Goal: Task Accomplishment & Management: Use online tool/utility

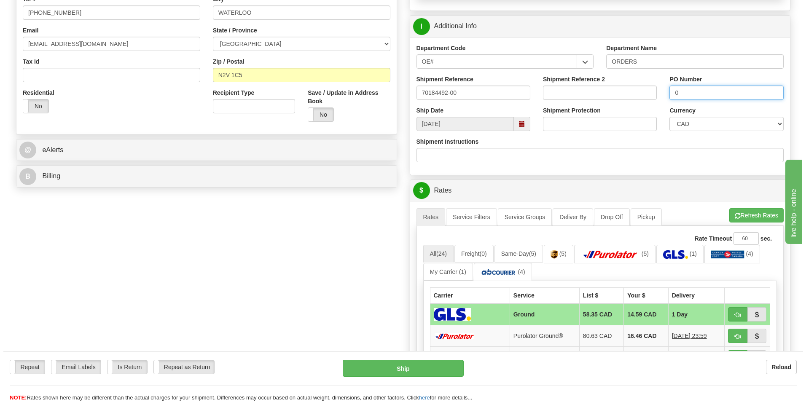
scroll to position [295, 0]
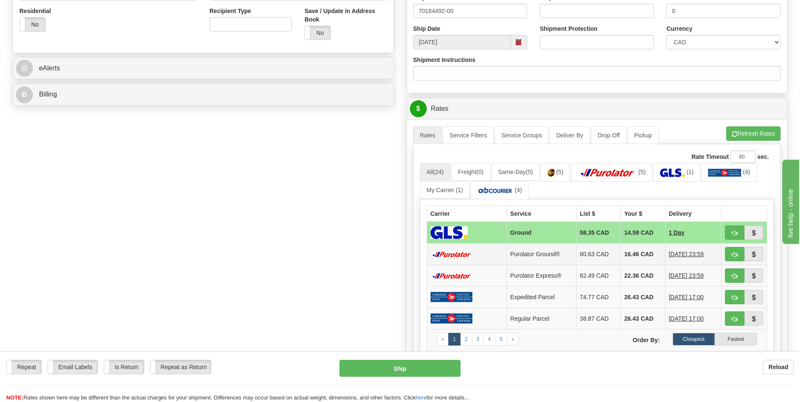
click at [637, 259] on td "16.46 CAD" at bounding box center [643, 255] width 44 height 22
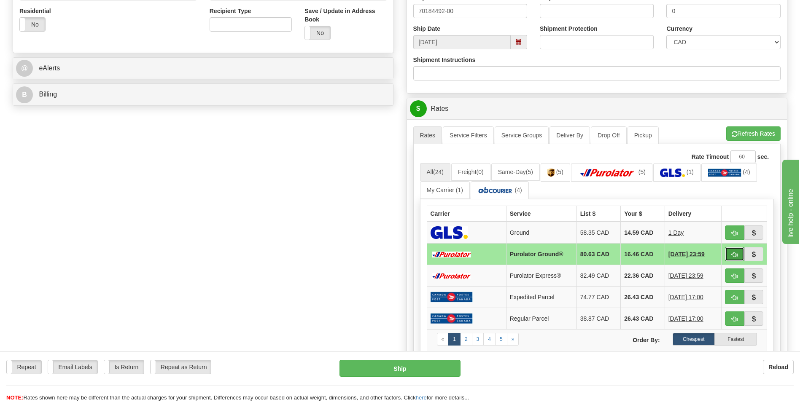
click at [738, 259] on button "button" at bounding box center [734, 254] width 19 height 14
type input "260"
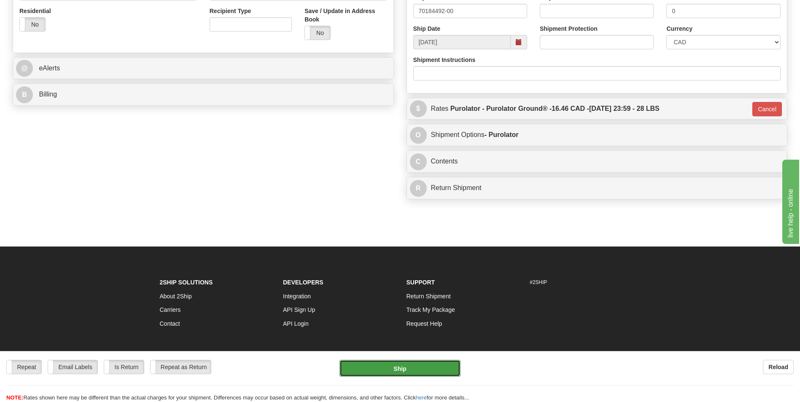
click at [451, 361] on button "Ship" at bounding box center [400, 368] width 121 height 17
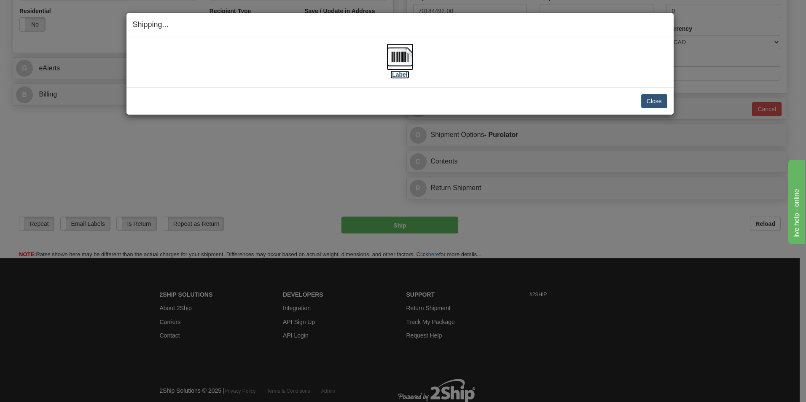
click at [398, 51] on img at bounding box center [400, 56] width 27 height 27
click at [650, 105] on button "Close" at bounding box center [655, 101] width 26 height 14
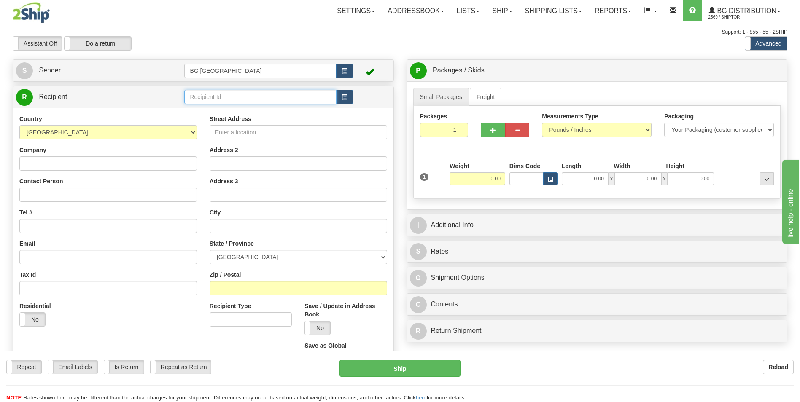
click at [208, 103] on input "text" at bounding box center [260, 97] width 152 height 14
click at [201, 115] on div "60399" at bounding box center [259, 109] width 144 height 9
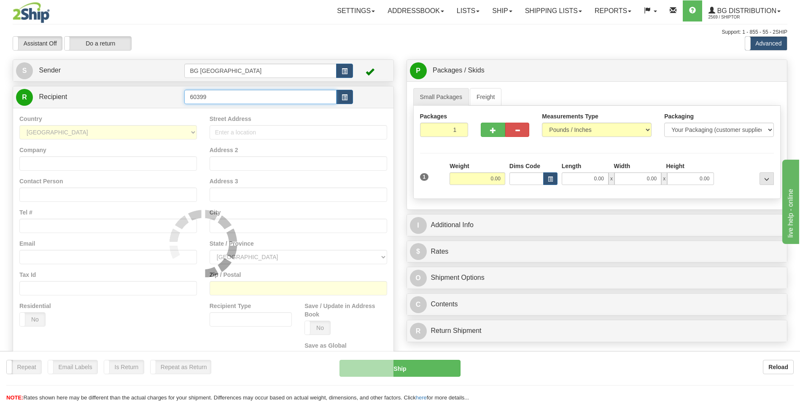
type input "60399"
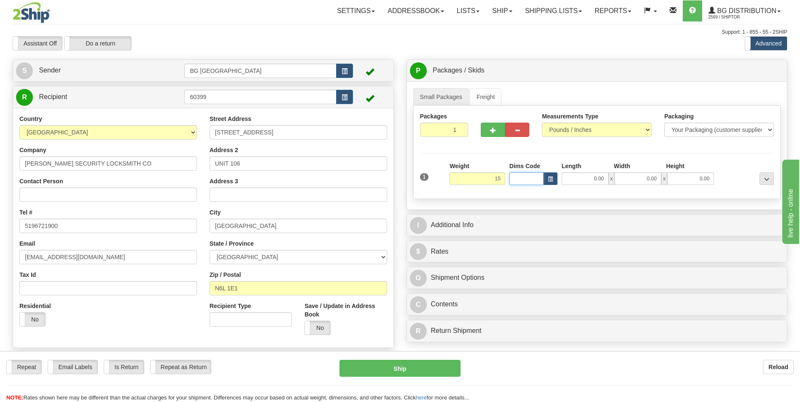
type input "15.00"
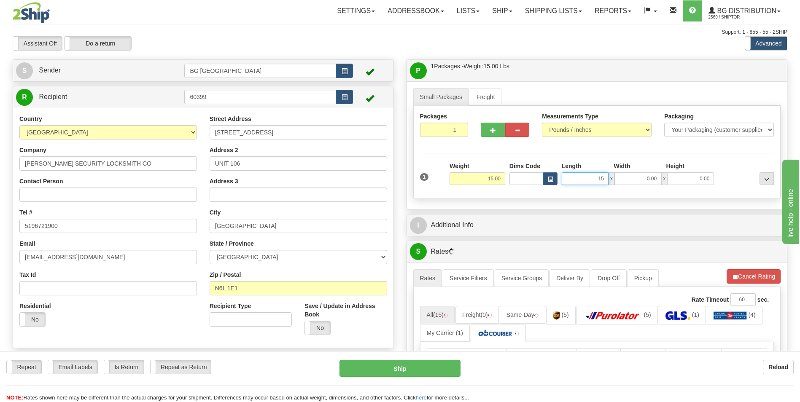
type input "15.00"
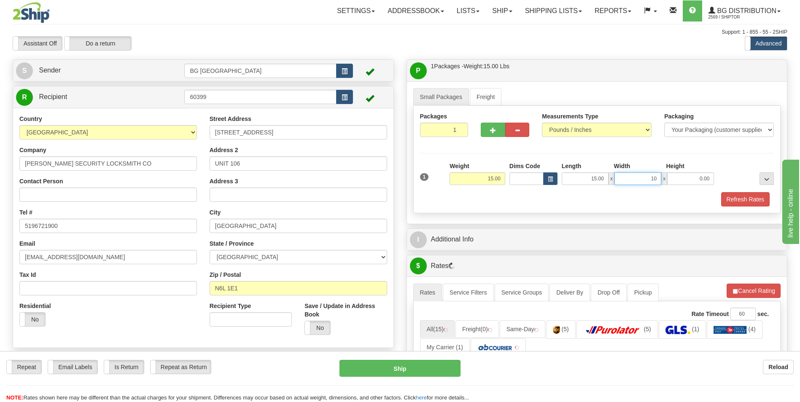
type input "10.00"
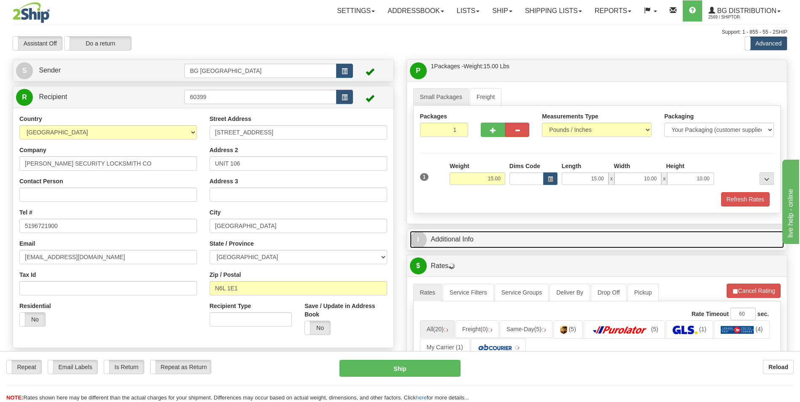
click at [473, 238] on link "I Additional Info" at bounding box center [597, 239] width 375 height 17
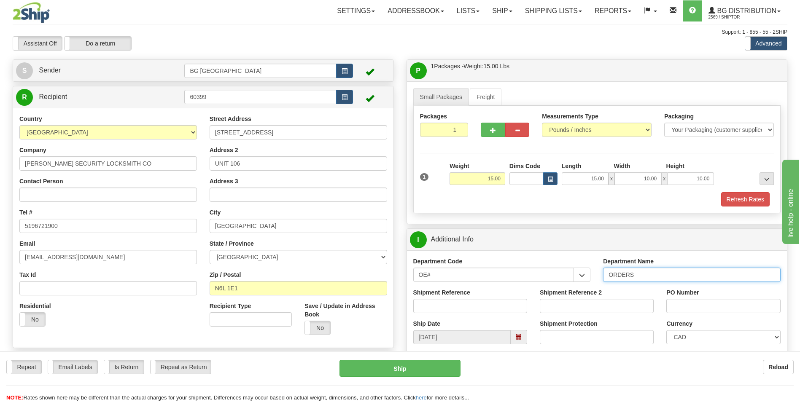
click at [639, 275] on input "ORDERS" at bounding box center [692, 275] width 178 height 14
type input "70184507-00"
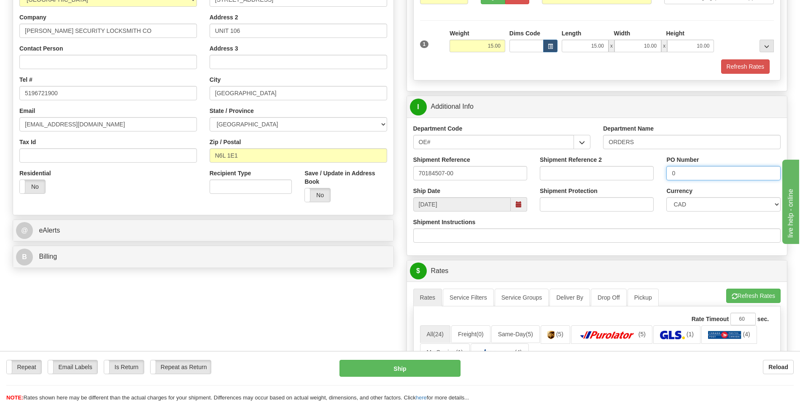
scroll to position [211, 0]
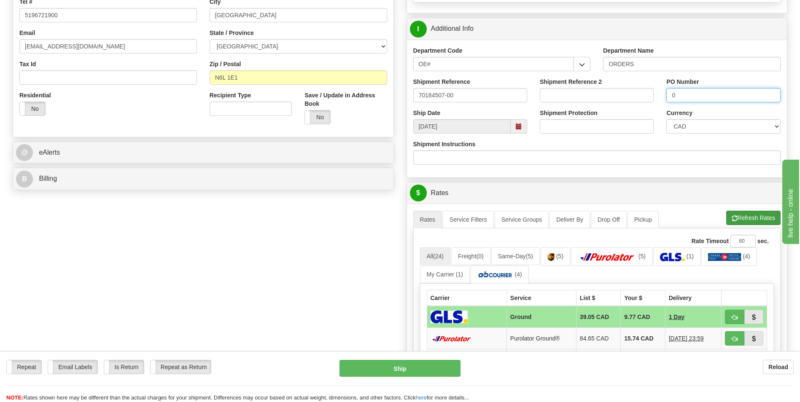
type input "0"
click at [747, 215] on button "Refresh Rates" at bounding box center [753, 218] width 54 height 14
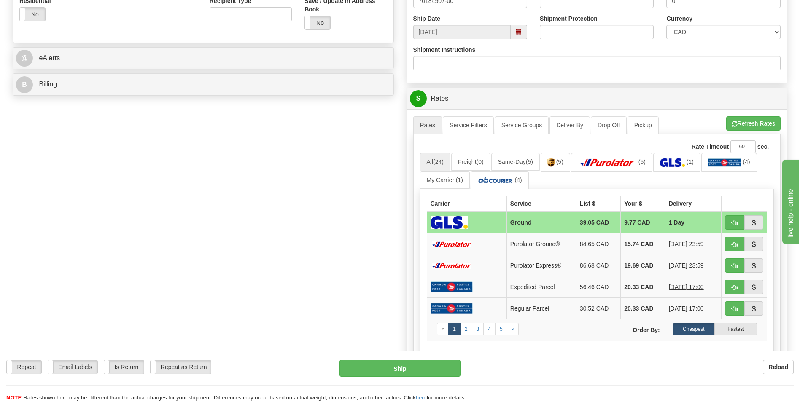
scroll to position [337, 0]
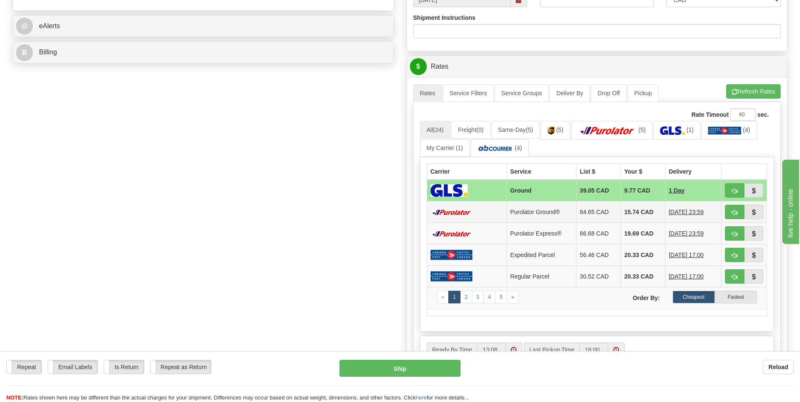
click at [629, 211] on td "15.74 CAD" at bounding box center [643, 213] width 44 height 22
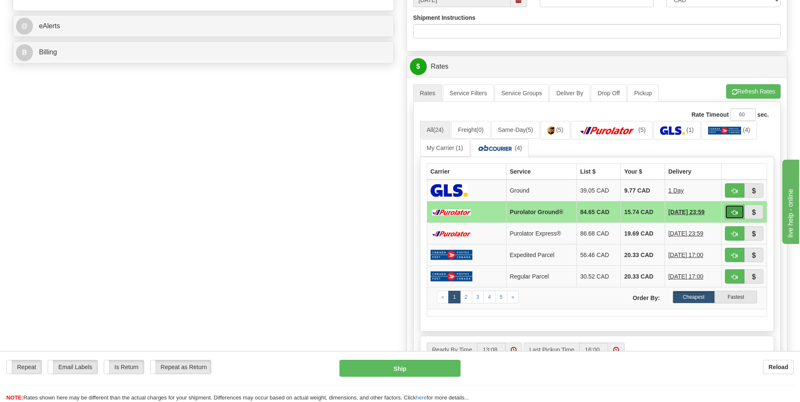
click at [727, 209] on button "button" at bounding box center [734, 212] width 19 height 14
type input "260"
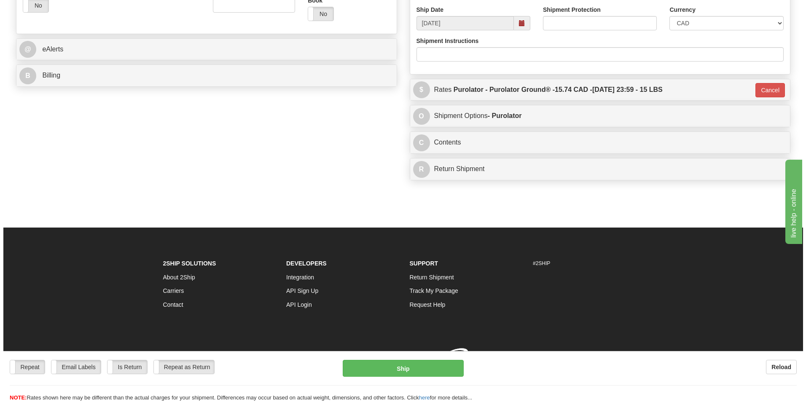
scroll to position [326, 0]
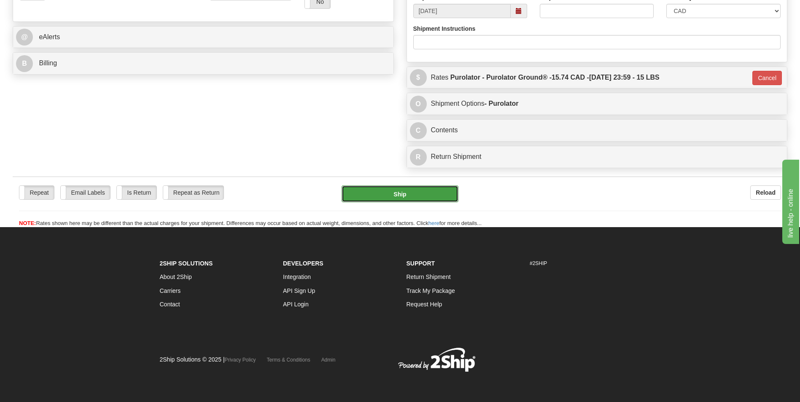
click at [401, 196] on button "Ship" at bounding box center [400, 194] width 116 height 17
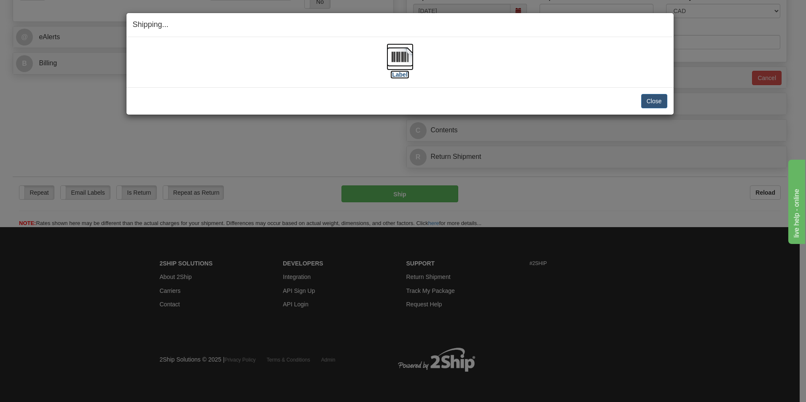
click at [401, 59] on img at bounding box center [400, 56] width 27 height 27
click at [651, 102] on button "Close" at bounding box center [655, 101] width 26 height 14
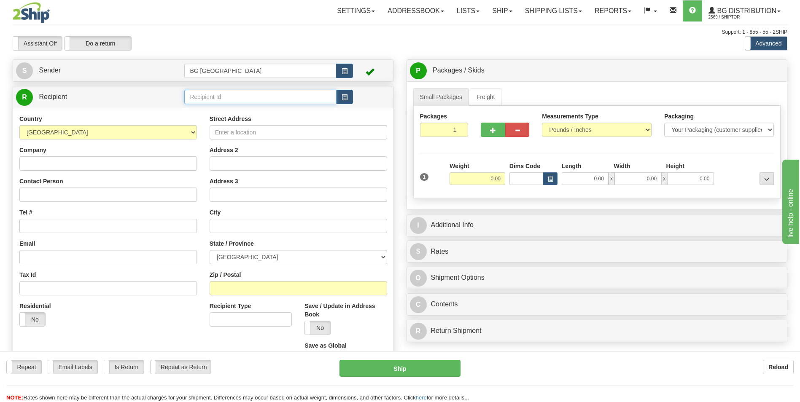
click at [217, 101] on input "text" at bounding box center [260, 97] width 152 height 14
click at [214, 111] on div "60564" at bounding box center [259, 109] width 144 height 9
type input "60564"
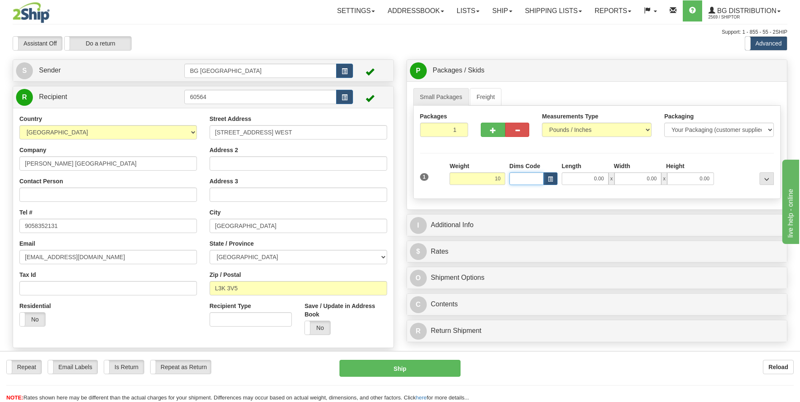
type input "10.00"
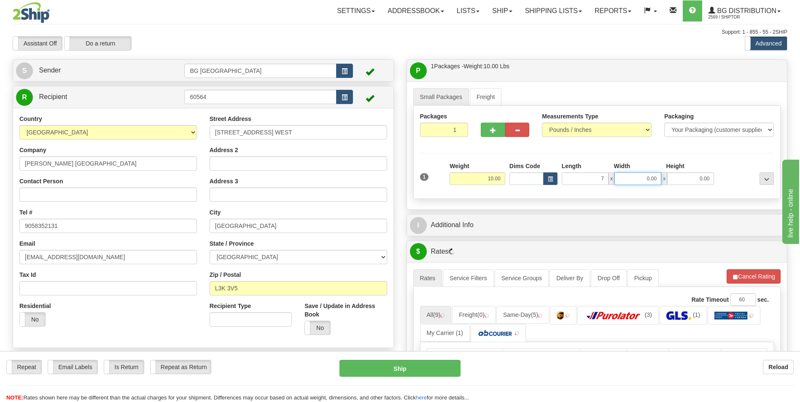
type input "7.00"
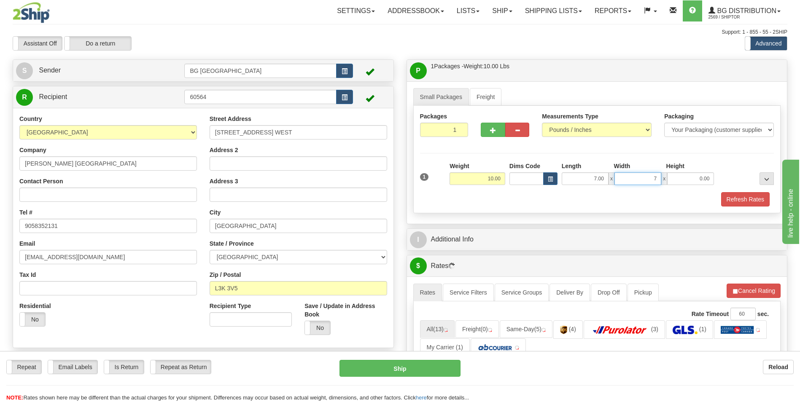
type input "7.00"
type input "5.00"
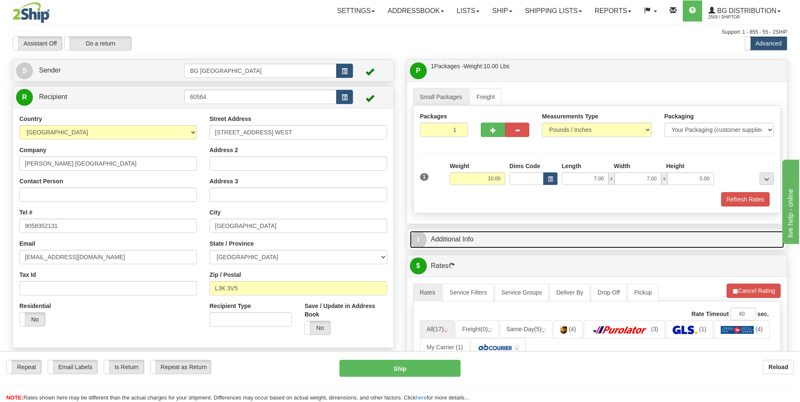
click at [468, 239] on link "I Additional Info" at bounding box center [597, 239] width 375 height 17
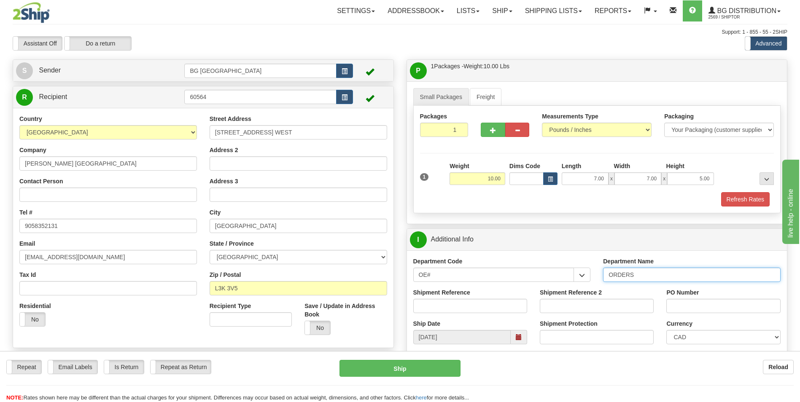
click at [650, 278] on input "ORDERS" at bounding box center [692, 275] width 178 height 14
type input "70184505-00"
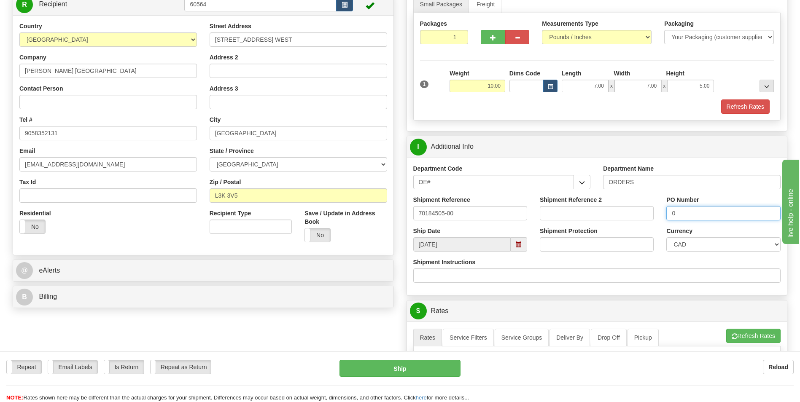
scroll to position [253, 0]
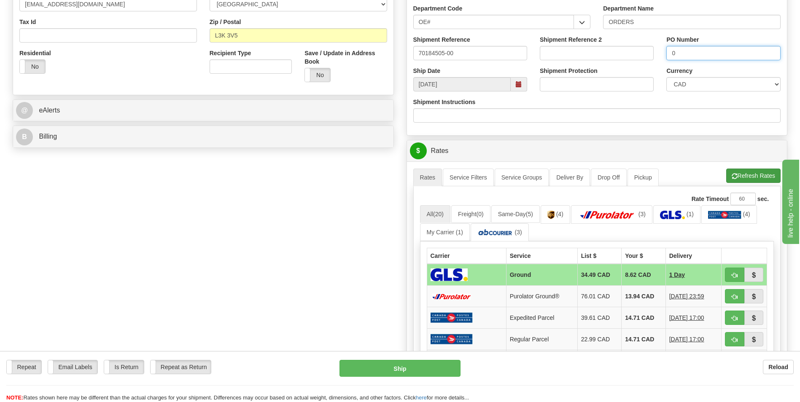
type input "0"
click at [749, 175] on button "Refresh Rates" at bounding box center [753, 176] width 54 height 14
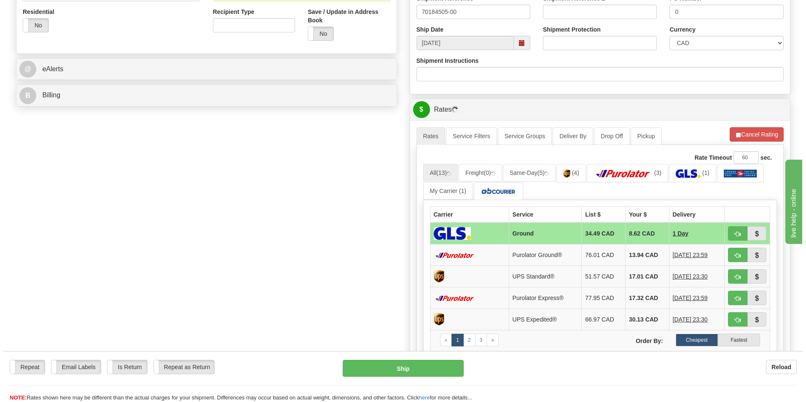
scroll to position [295, 0]
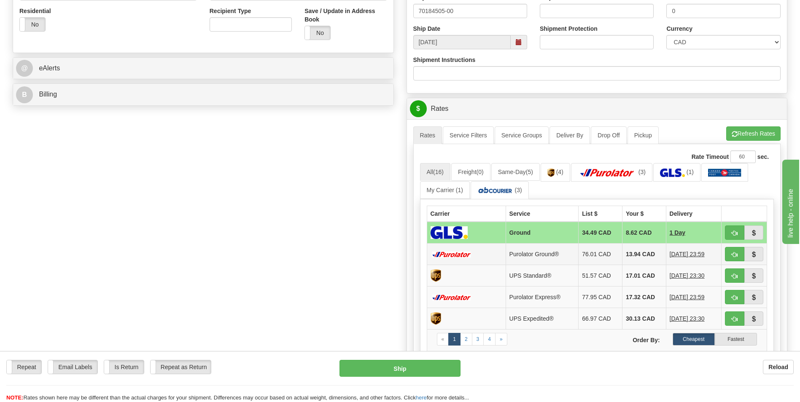
click at [632, 249] on td "13.94 CAD" at bounding box center [644, 255] width 44 height 22
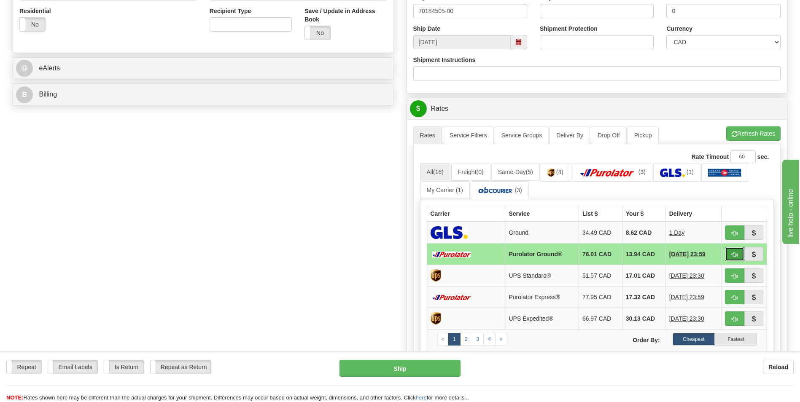
click at [735, 258] on span "button" at bounding box center [735, 254] width 6 height 5
type input "260"
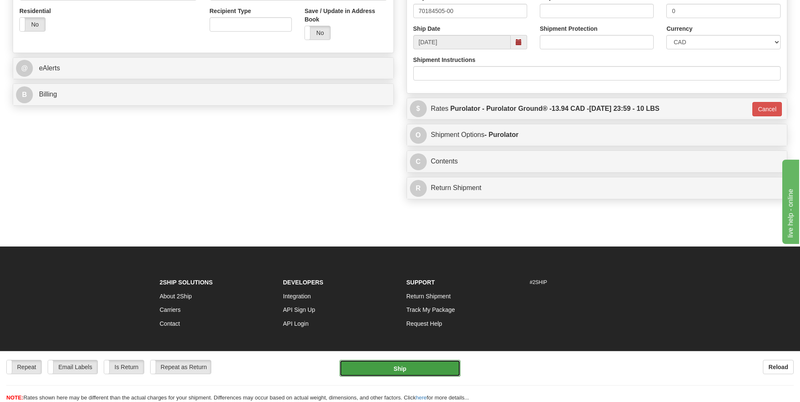
click at [434, 369] on button "Ship" at bounding box center [400, 368] width 121 height 17
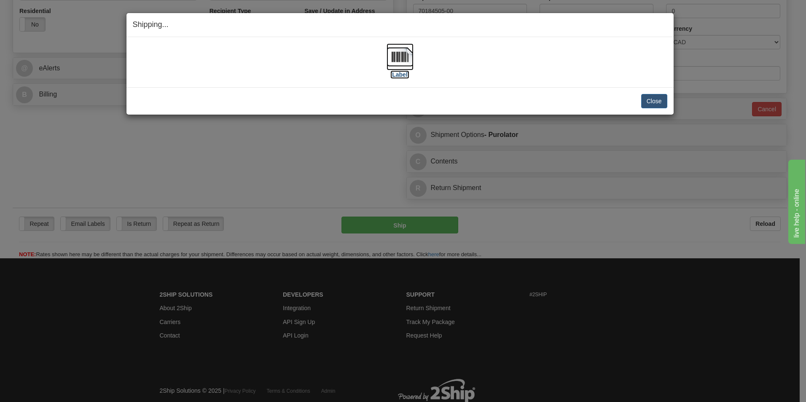
click at [404, 60] on img at bounding box center [400, 56] width 27 height 27
click at [643, 98] on button "Close" at bounding box center [655, 101] width 26 height 14
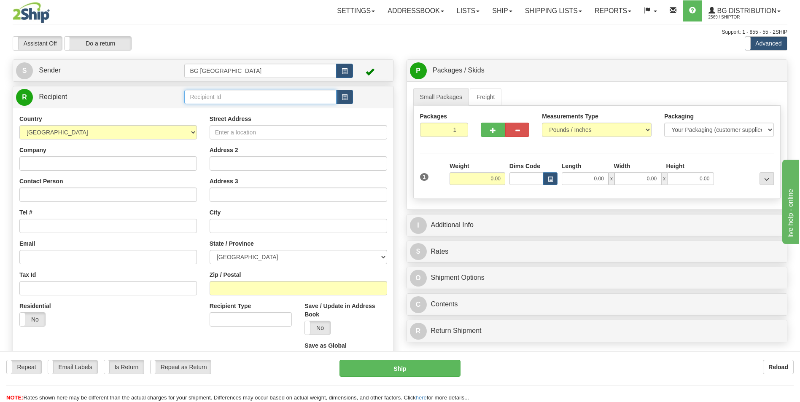
click at [210, 93] on input "text" at bounding box center [260, 97] width 152 height 14
click at [204, 105] on li "60845" at bounding box center [260, 110] width 151 height 11
type input "60845"
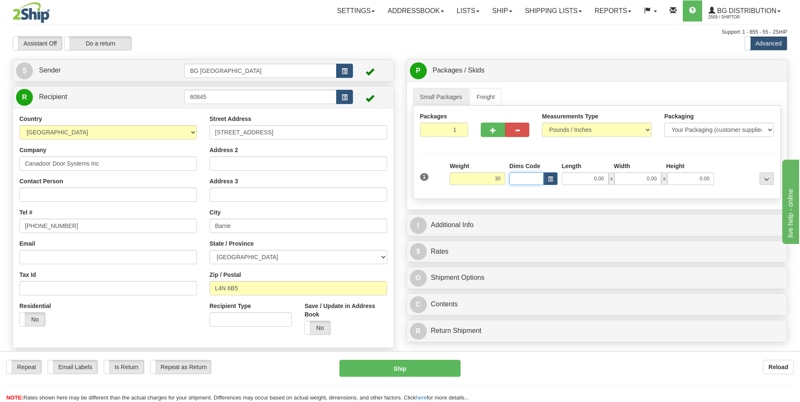
type input "30.00"
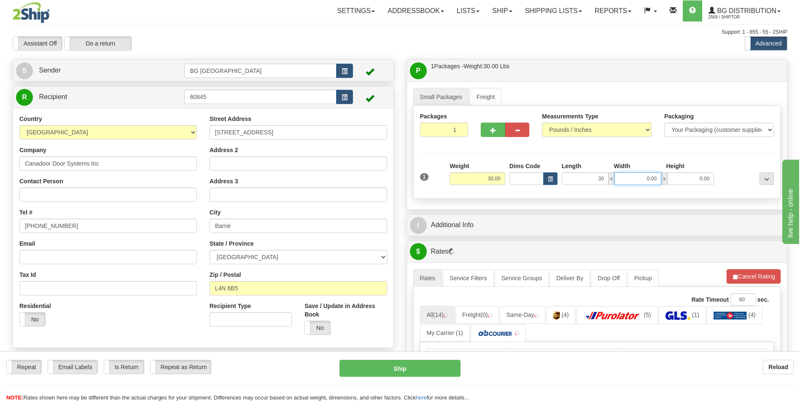
type input "30.00"
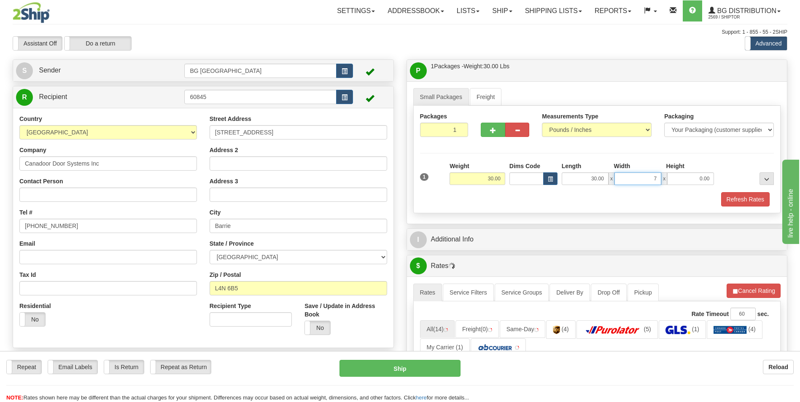
type input "7.00"
type input "5.00"
click at [479, 251] on div "P Packages / Skids 1 Packages - Weight: 30.00 Lbs 1 Skids - Weight: NaN Lbs Shi…" at bounding box center [597, 363] width 394 height 609
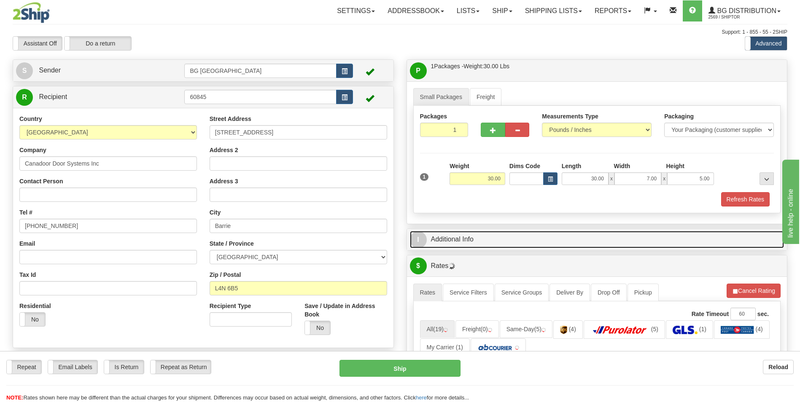
click at [491, 239] on link "I Additional Info" at bounding box center [597, 239] width 375 height 17
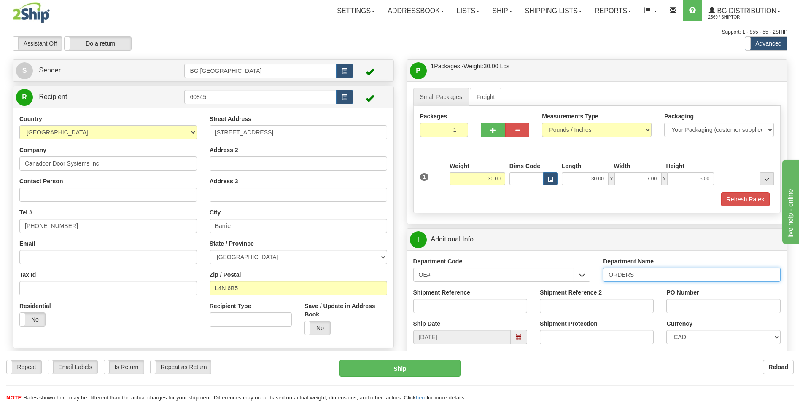
click at [646, 279] on input "ORDERS" at bounding box center [692, 275] width 178 height 14
type input "70181312-00"
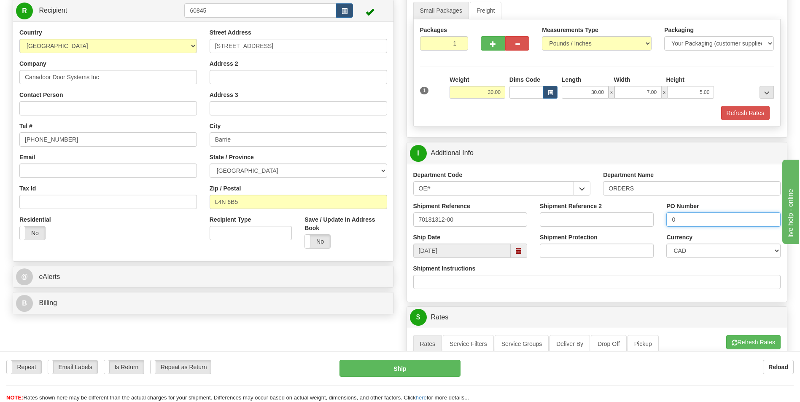
scroll to position [211, 0]
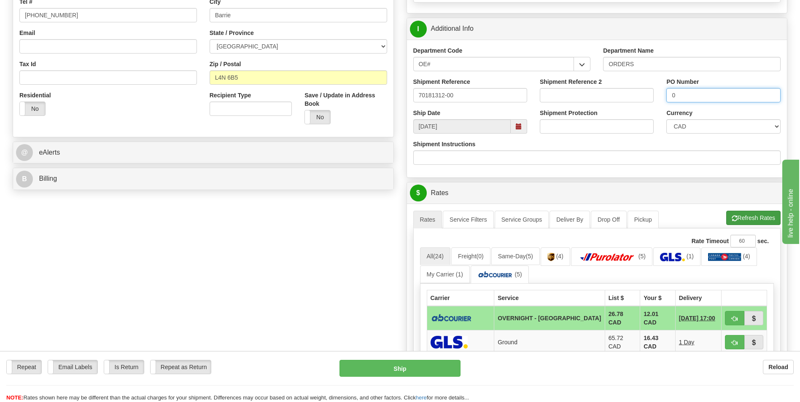
type input "0"
click at [738, 219] on button "Refresh Rates" at bounding box center [753, 218] width 54 height 14
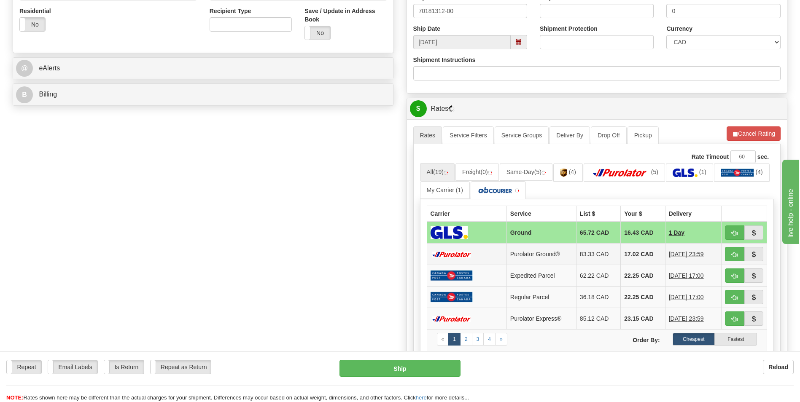
scroll to position [380, 0]
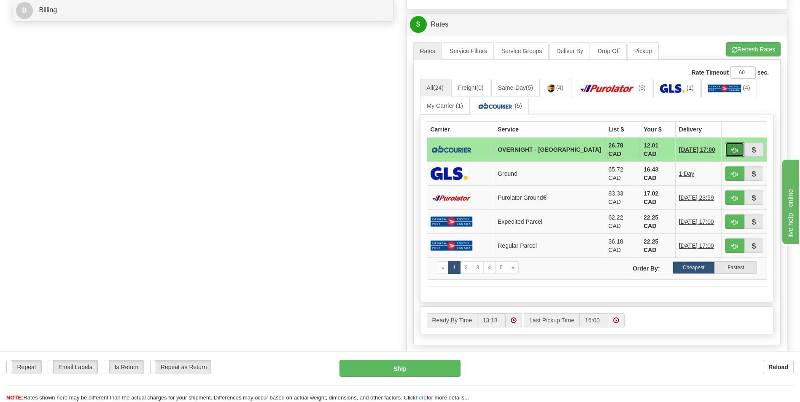
click at [736, 151] on span "button" at bounding box center [735, 150] width 6 height 5
type input "4"
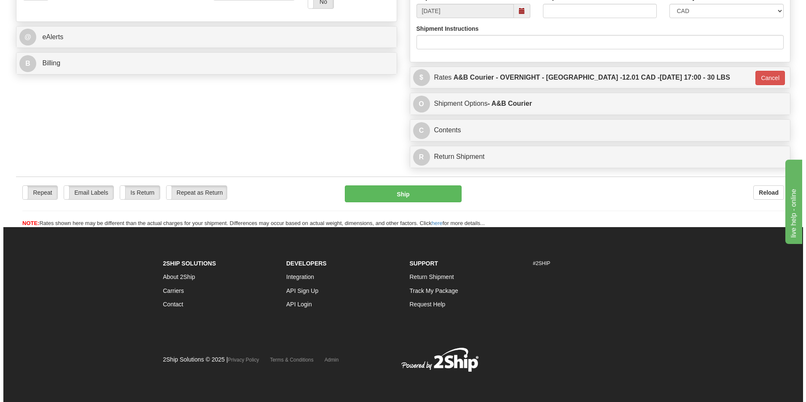
scroll to position [326, 0]
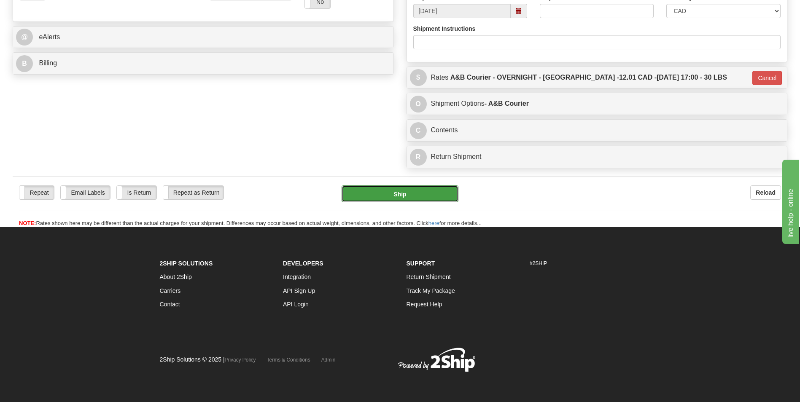
click at [399, 196] on button "Ship" at bounding box center [400, 194] width 116 height 17
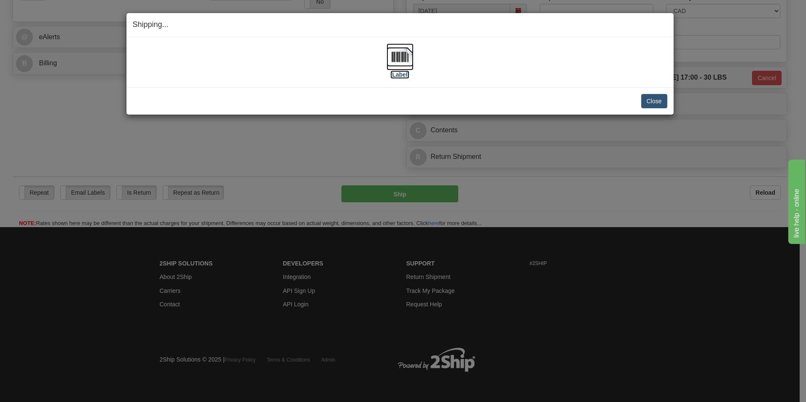
click at [399, 59] on img at bounding box center [400, 56] width 27 height 27
click at [650, 100] on button "Close" at bounding box center [655, 101] width 26 height 14
